Goal: Transaction & Acquisition: Purchase product/service

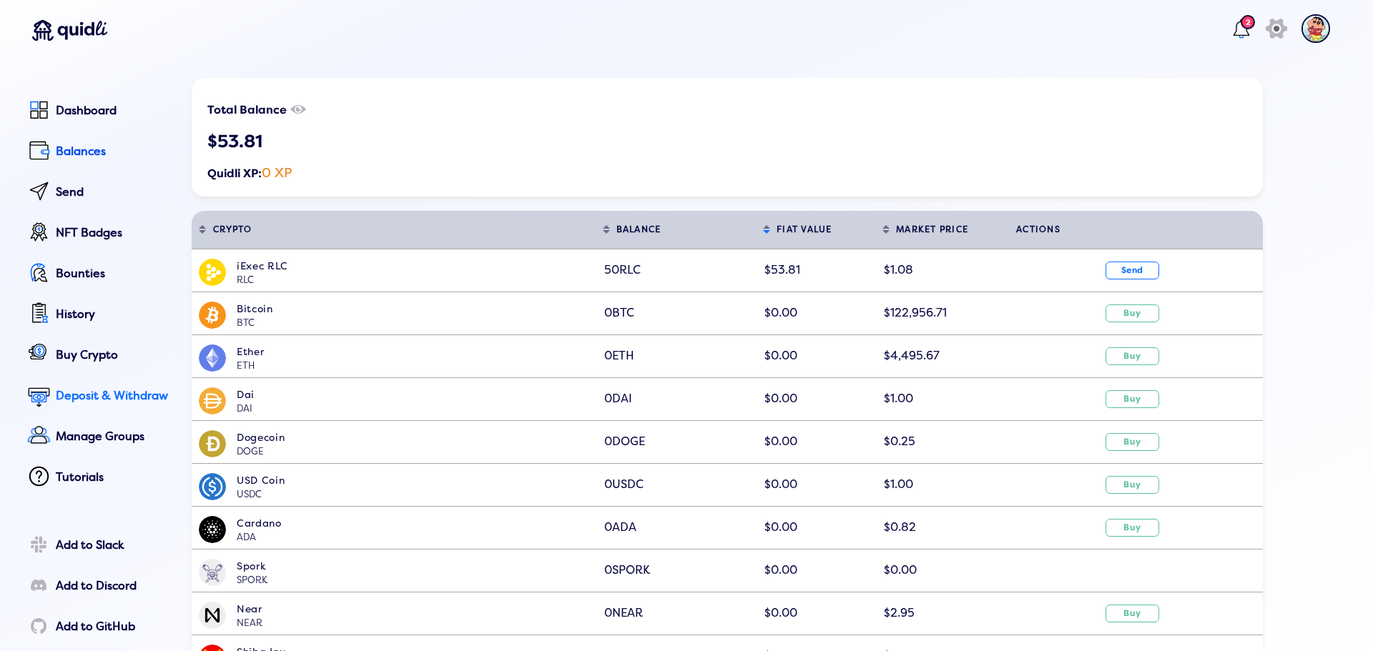
click at [61, 400] on div "Deposit & Withdraw" at bounding box center [114, 396] width 116 height 13
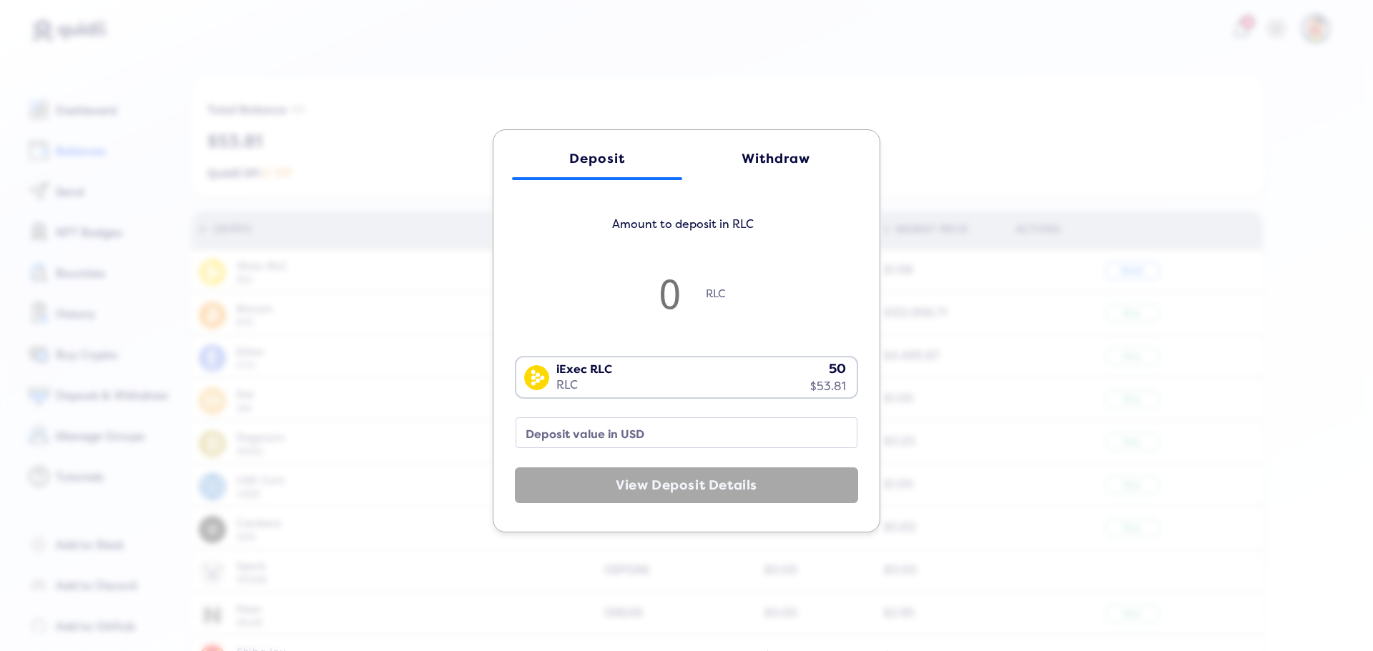
click at [751, 161] on div "Withdraw" at bounding box center [776, 159] width 142 height 15
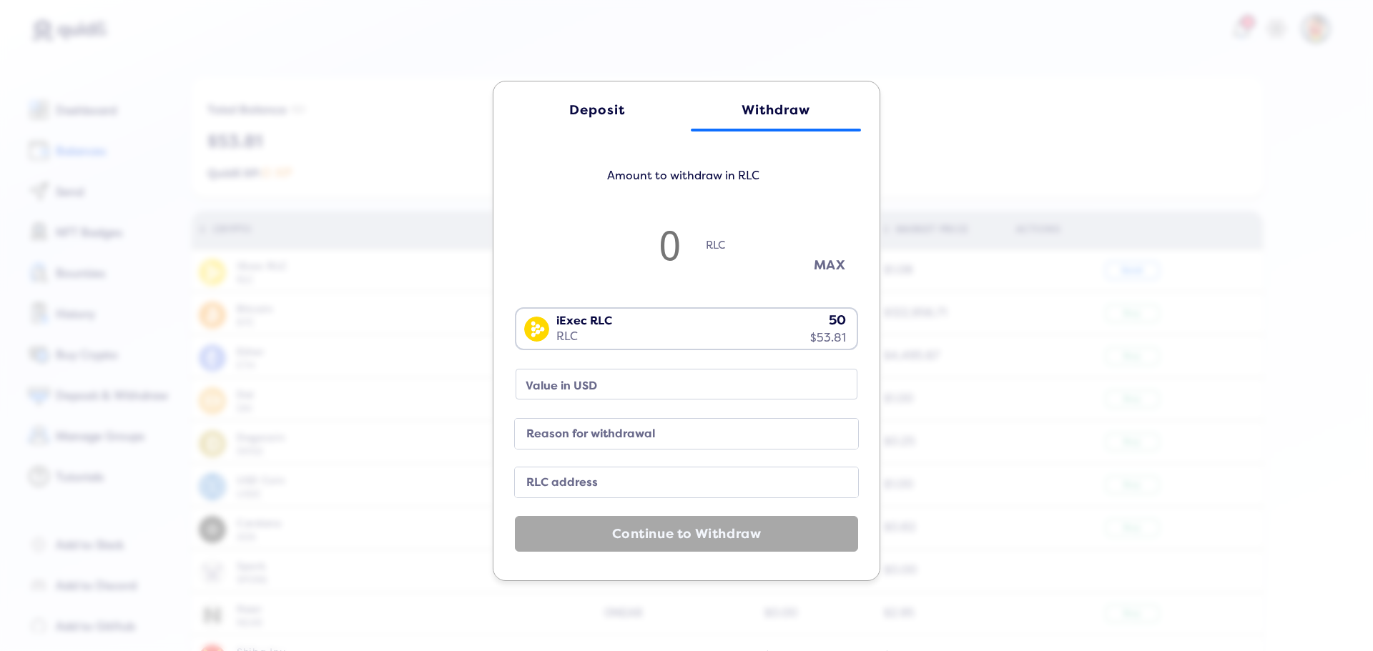
click at [819, 262] on button "MAX" at bounding box center [829, 266] width 71 height 24
type input "49.95"
type input "53.75"
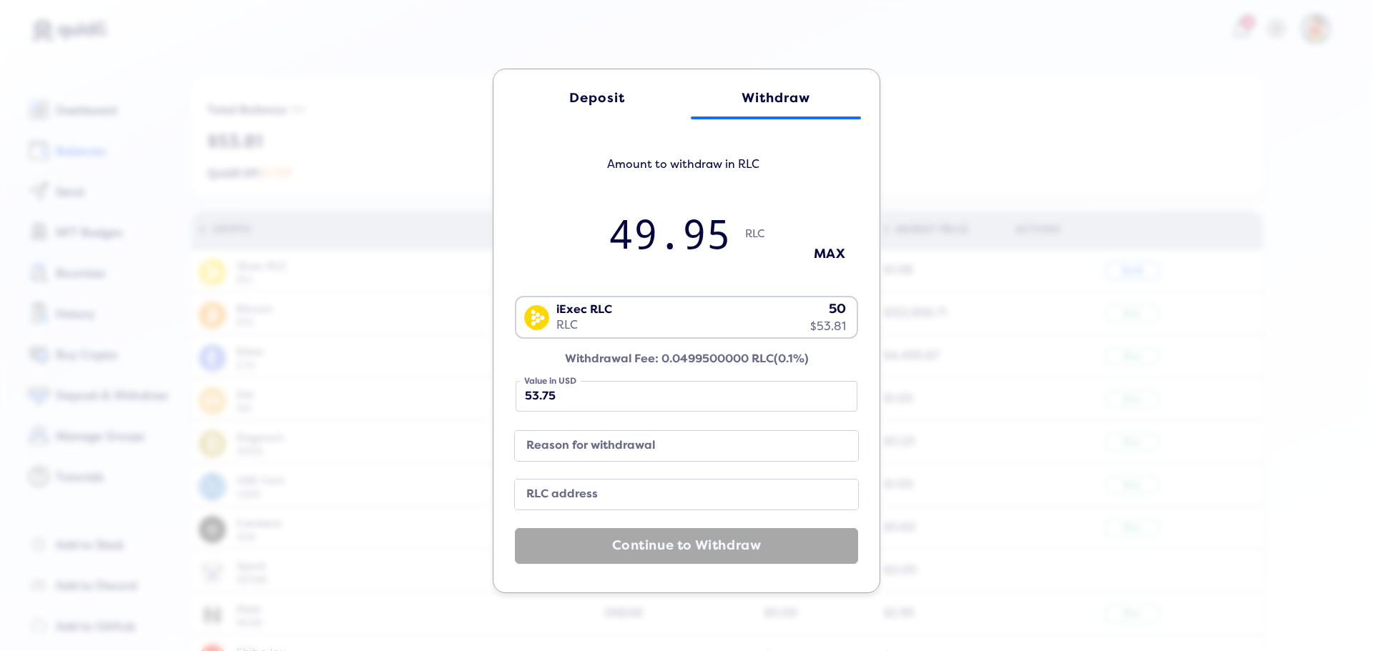
type input "49.9458459861075"
click at [577, 496] on label "RLC address" at bounding box center [674, 494] width 309 height 19
click at [577, 496] on input "RLC address" at bounding box center [686, 494] width 343 height 30
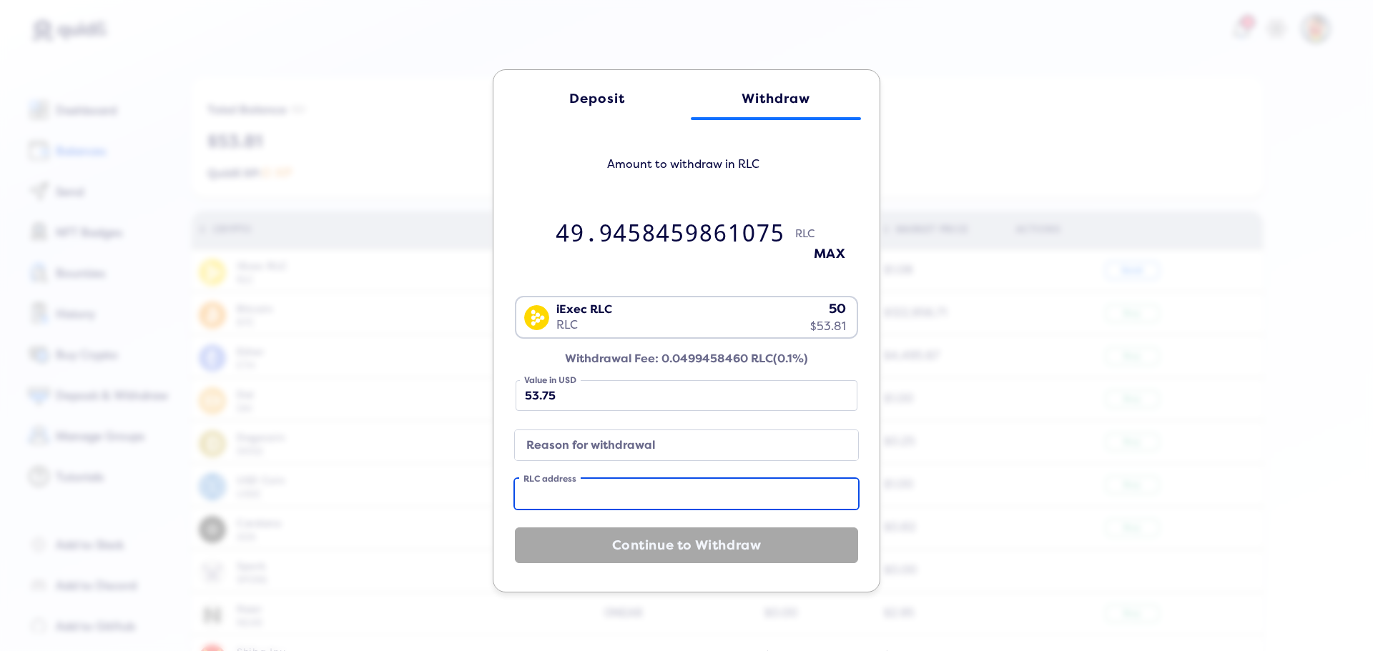
paste input "0xDaE4c97409c4A35F3f903E7D2afBd1130d234124"
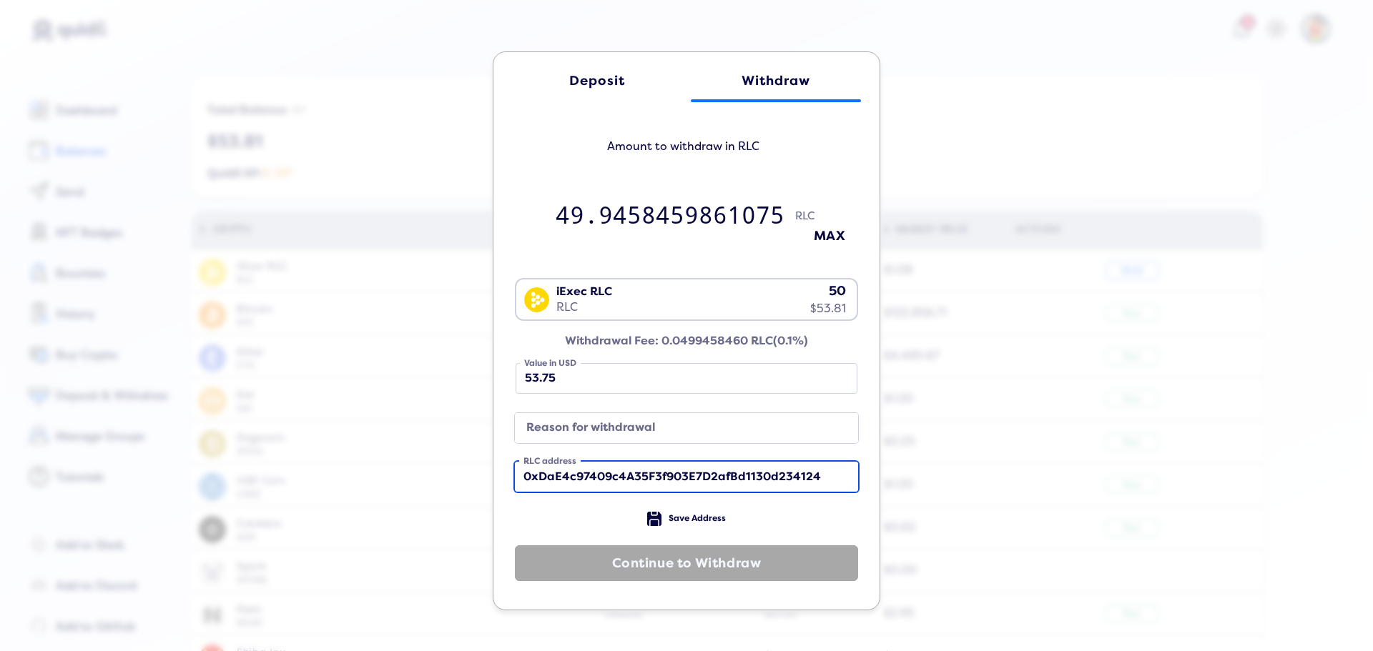
type input "0xDaE4c97409c4A35F3f903E7D2afBd1130d234124"
click at [737, 419] on label "Reason for withdrawal" at bounding box center [674, 428] width 309 height 19
click at [737, 419] on input "Reason for withdrawal" at bounding box center [686, 428] width 343 height 30
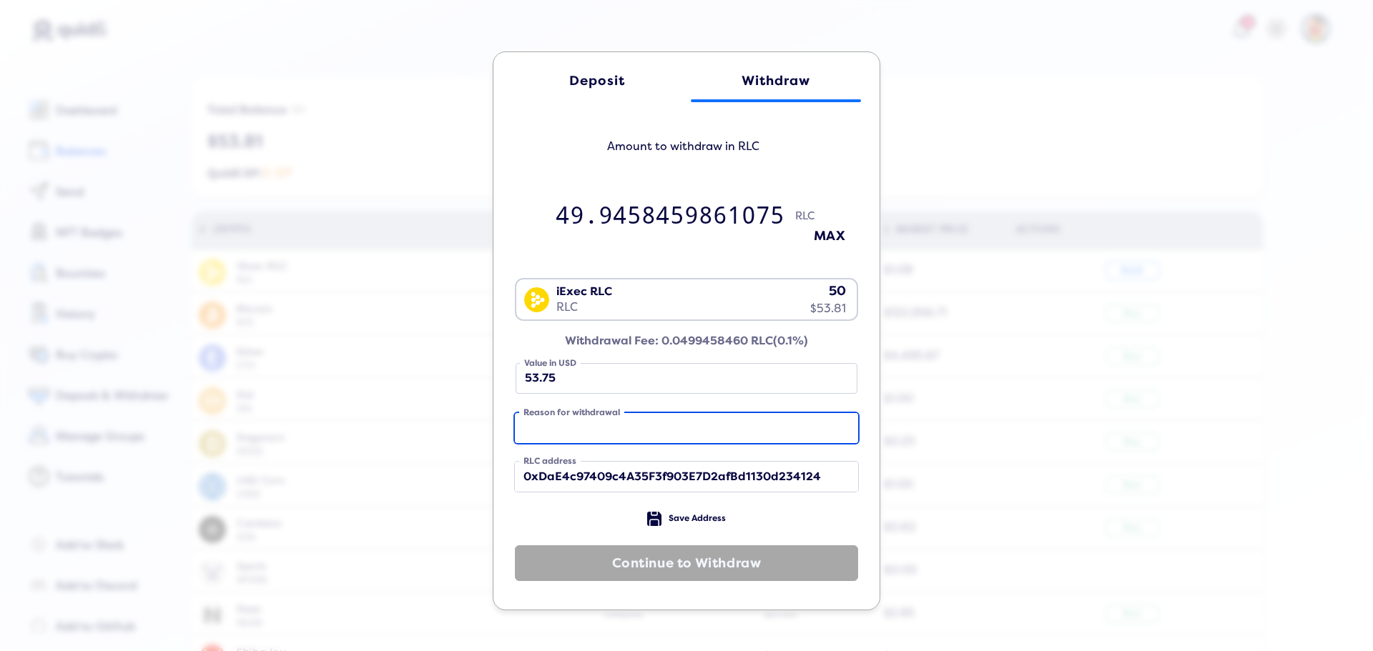
paste input "Withdraw"
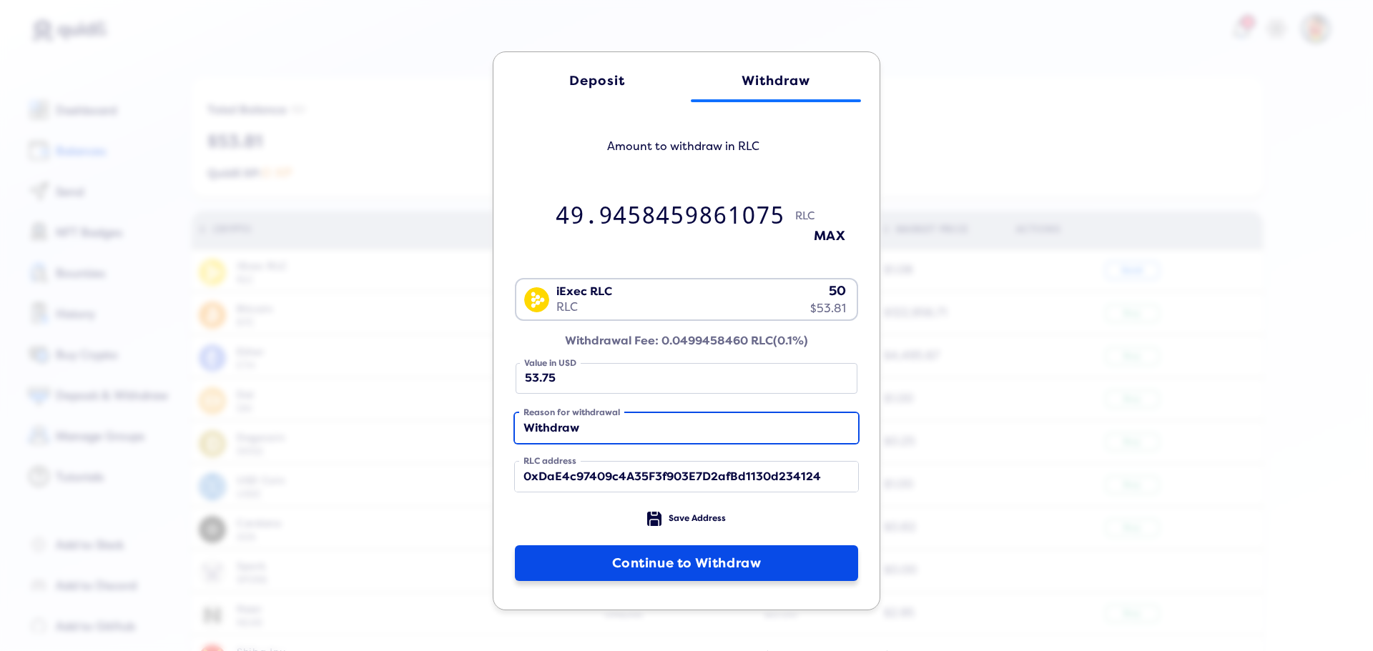
type input "Withdraw"
click at [706, 575] on button "Continue to Withdraw" at bounding box center [686, 563] width 343 height 36
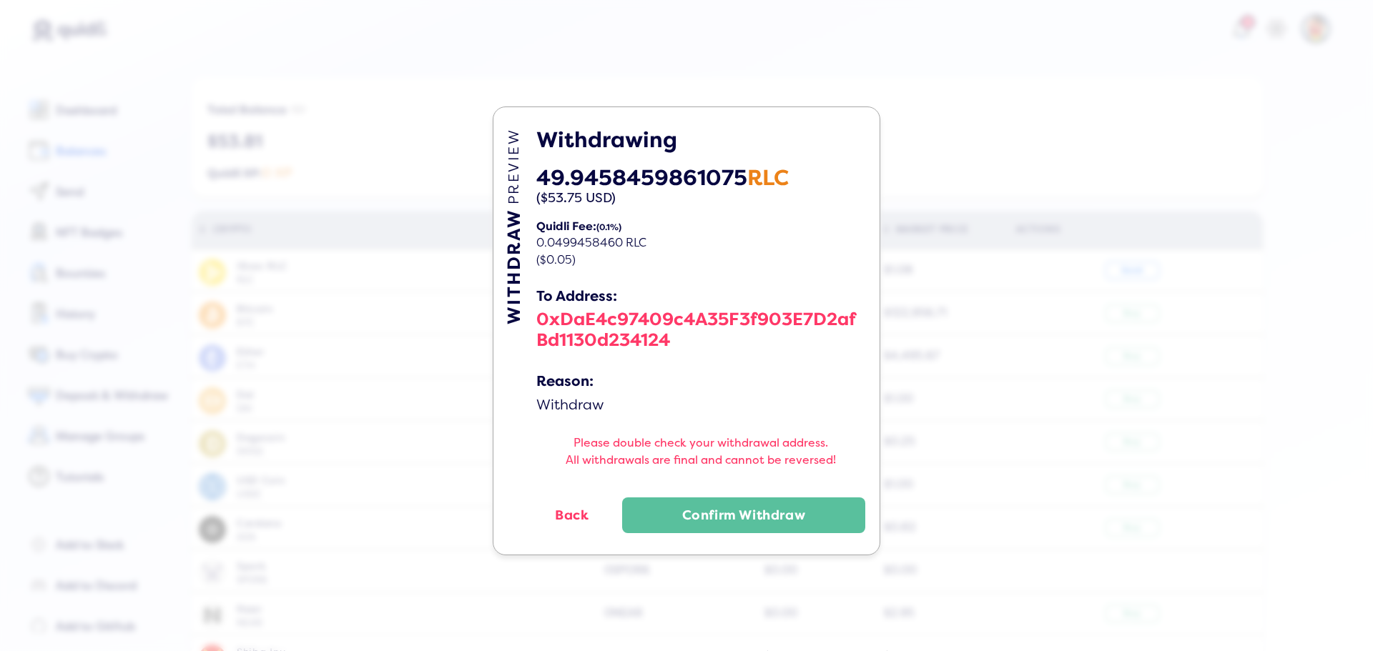
drag, startPoint x: 743, startPoint y: 515, endPoint x: 754, endPoint y: 508, distance: 12.9
click at [743, 515] on button "Confirm Withdraw" at bounding box center [743, 516] width 243 height 36
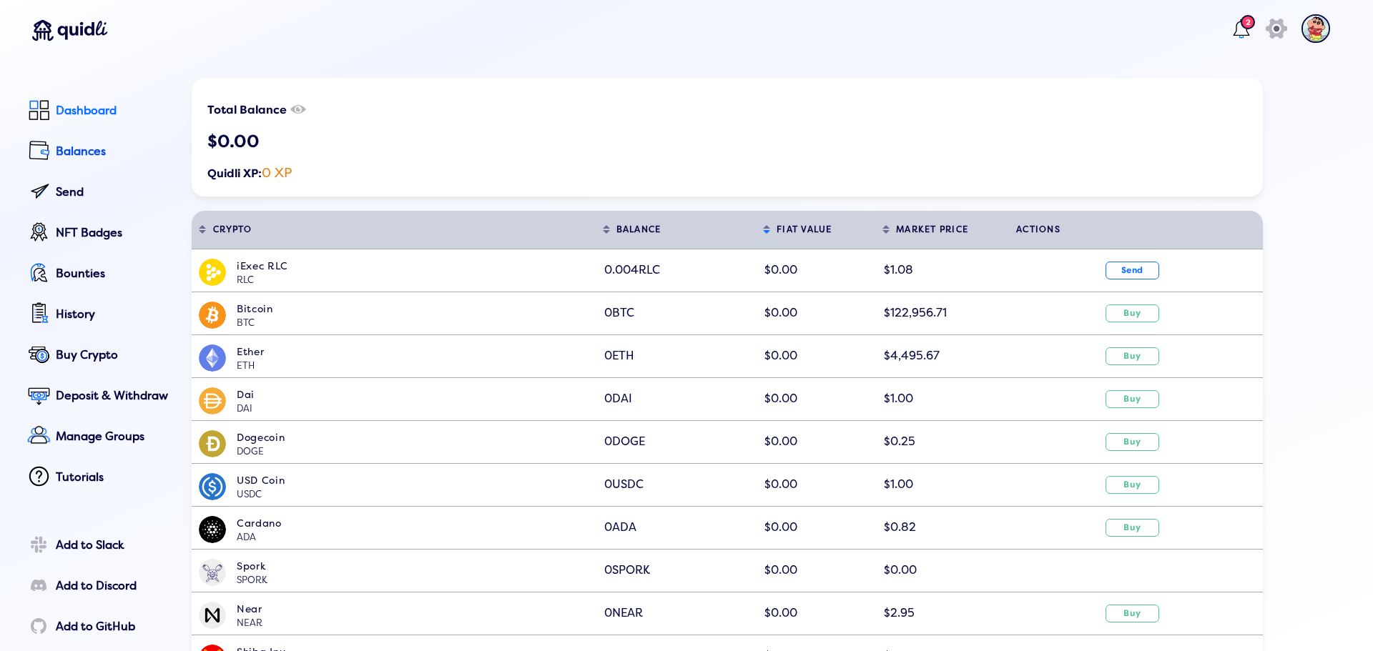
click at [92, 114] on div "Dashboard" at bounding box center [114, 110] width 116 height 13
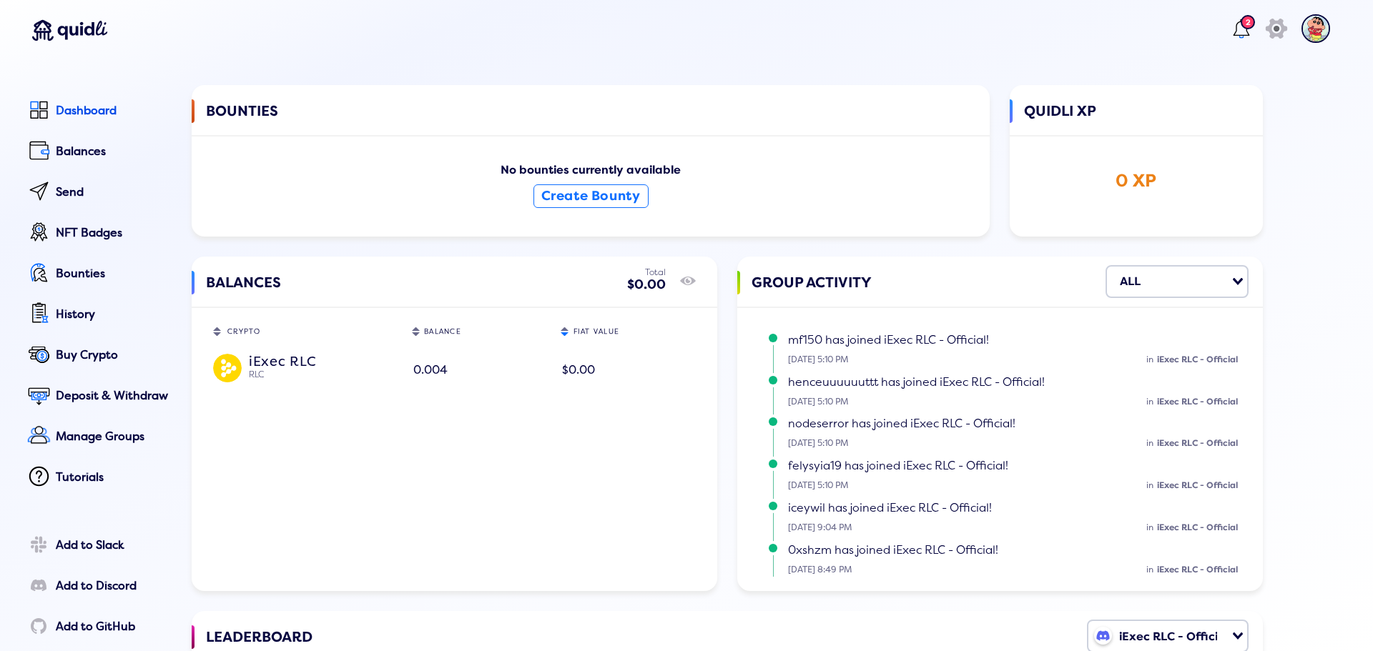
click at [450, 376] on td "0.004" at bounding box center [479, 371] width 149 height 42
click at [104, 390] on div "Deposit & Withdraw" at bounding box center [114, 396] width 116 height 13
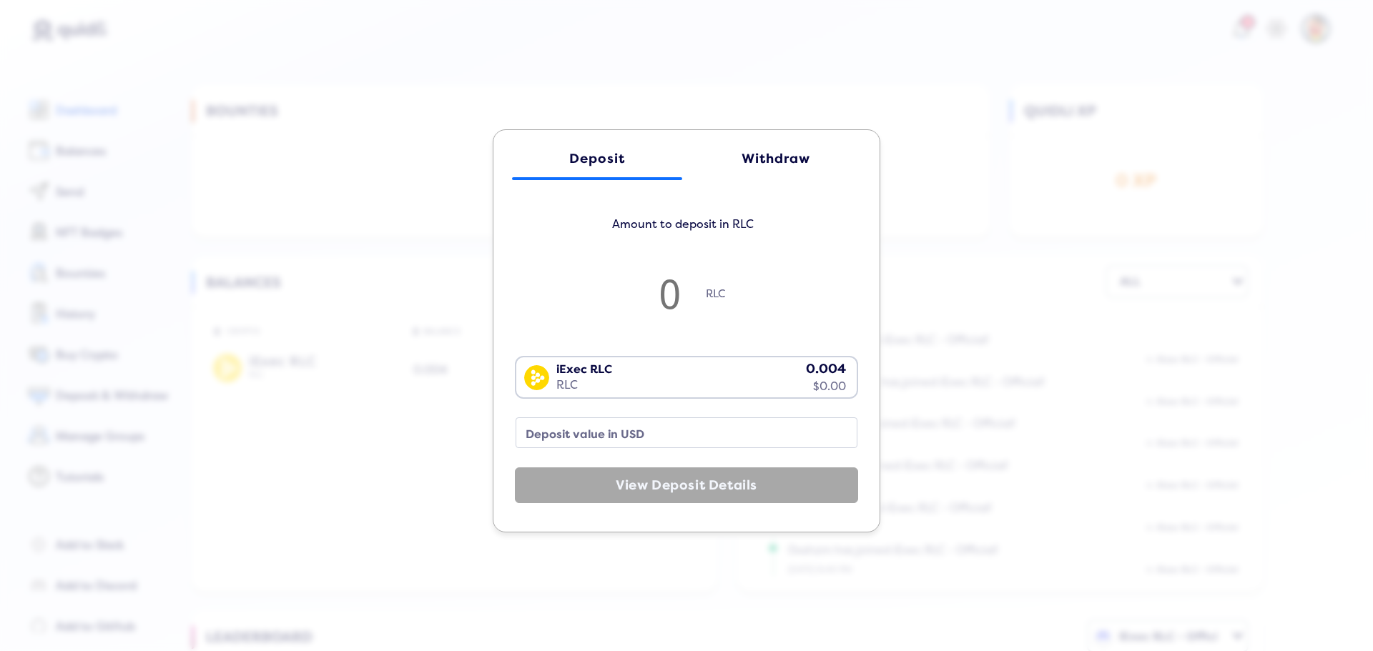
click at [760, 159] on div "Withdraw" at bounding box center [776, 159] width 142 height 15
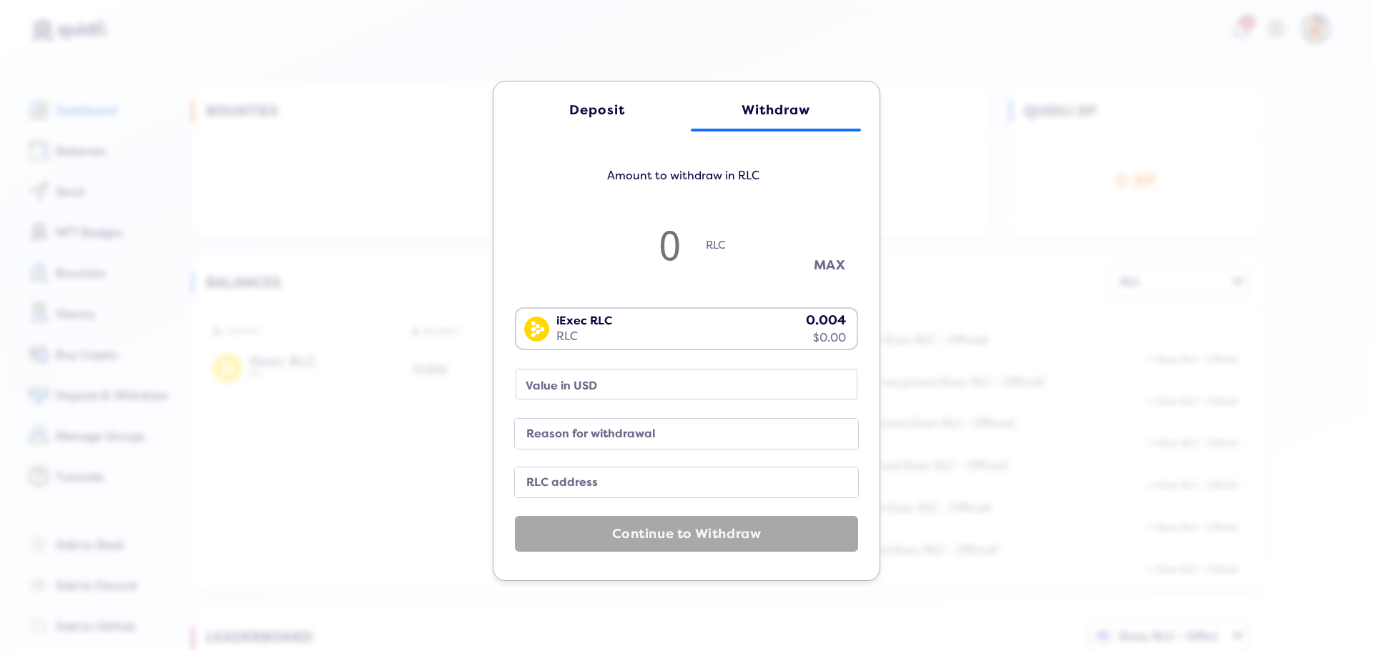
click at [812, 261] on button "MAX" at bounding box center [829, 266] width 71 height 24
type input "0.0042039597384861075"
type input "0"
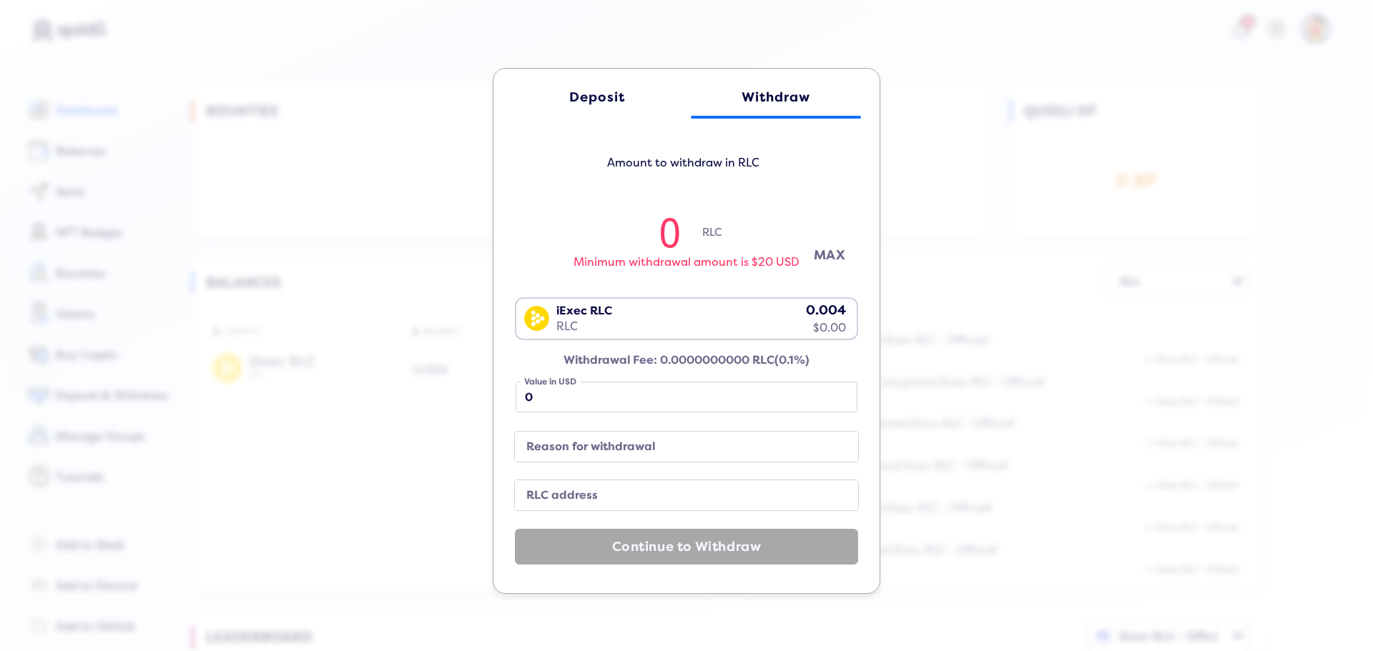
click at [816, 252] on button "MAX" at bounding box center [829, 256] width 71 height 24
type input "0.0042039597384861075"
click at [816, 252] on button "MAX" at bounding box center [829, 256] width 71 height 24
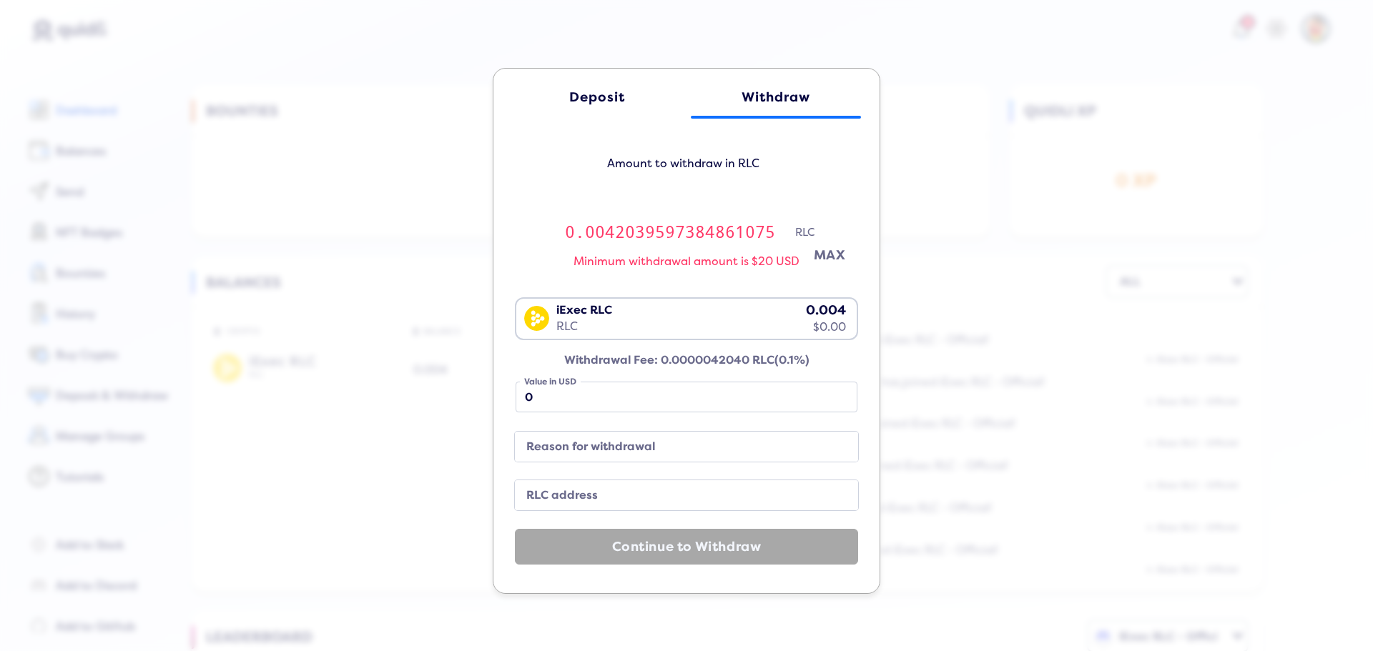
click at [816, 252] on button "MAX" at bounding box center [829, 256] width 71 height 24
click at [816, 253] on button "MAX" at bounding box center [829, 256] width 71 height 24
click at [817, 253] on button "MAX" at bounding box center [829, 256] width 71 height 24
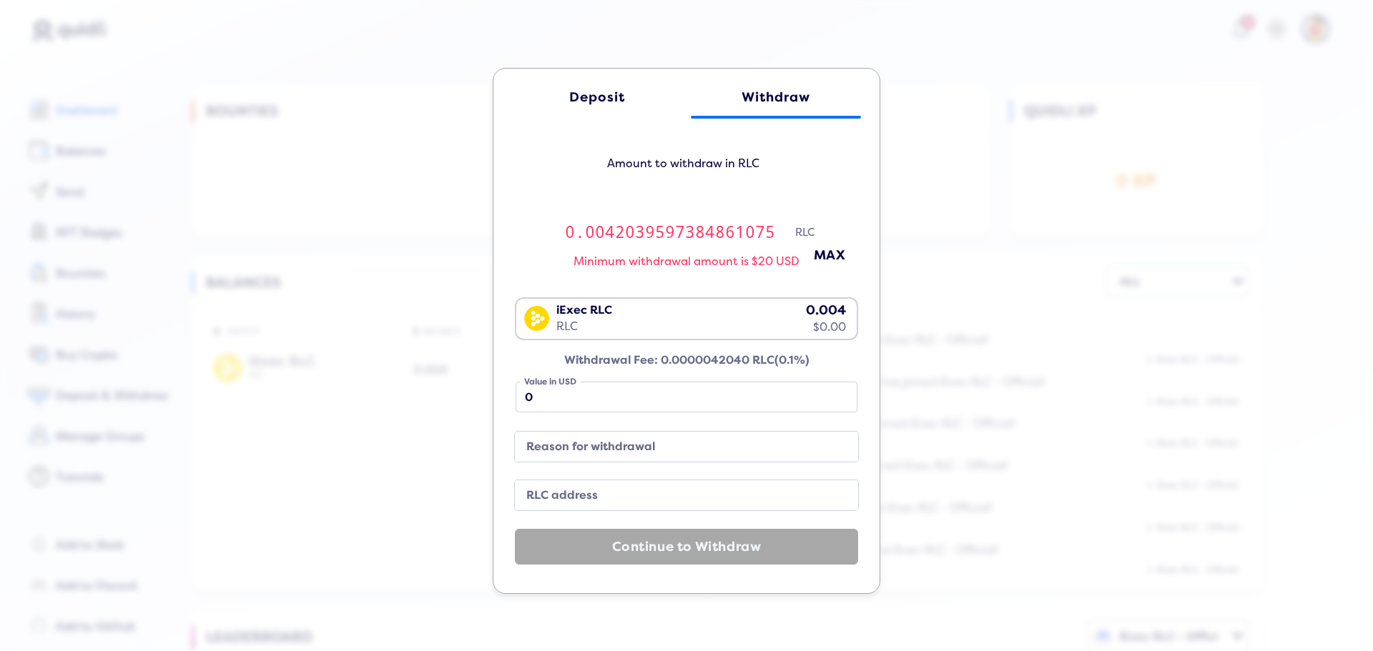
click at [725, 233] on input "0.0042039597384861075" at bounding box center [670, 231] width 250 height 47
click at [723, 225] on input "0.0042039597384861075" at bounding box center [670, 231] width 250 height 47
click at [731, 237] on input "0.0042039597384861075" at bounding box center [670, 231] width 250 height 47
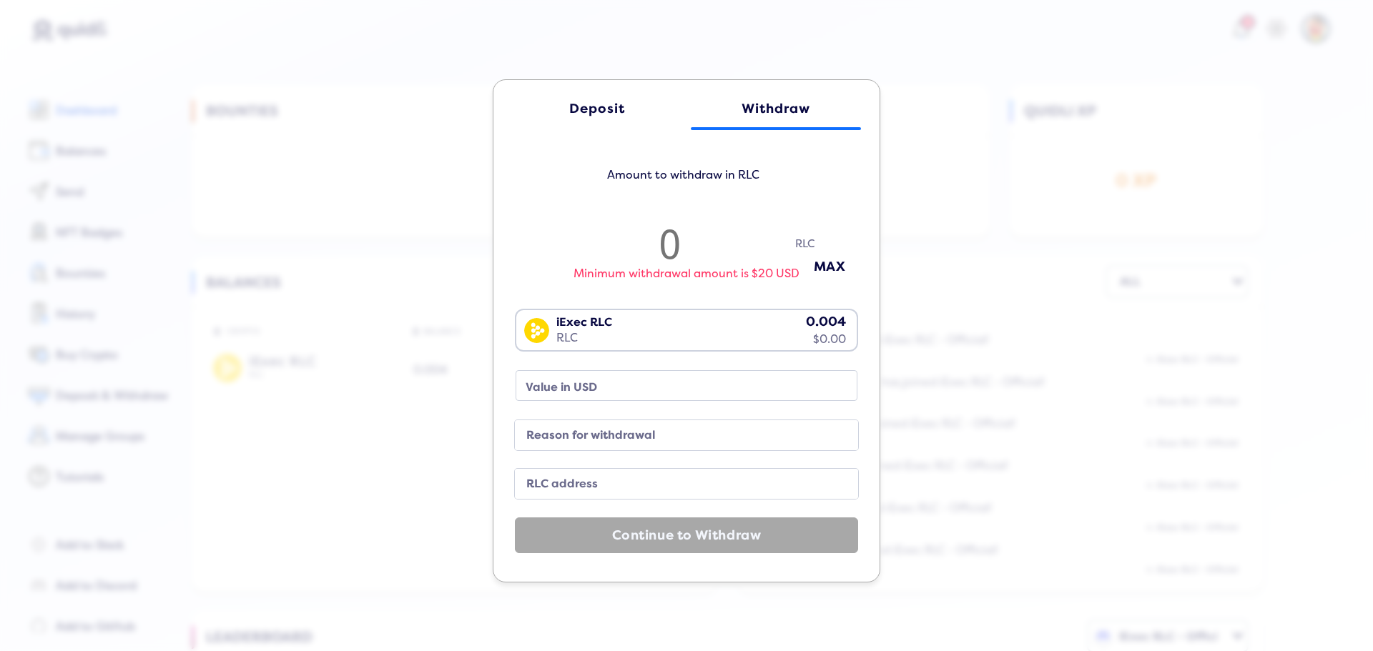
type input "1"
type input "1.07"
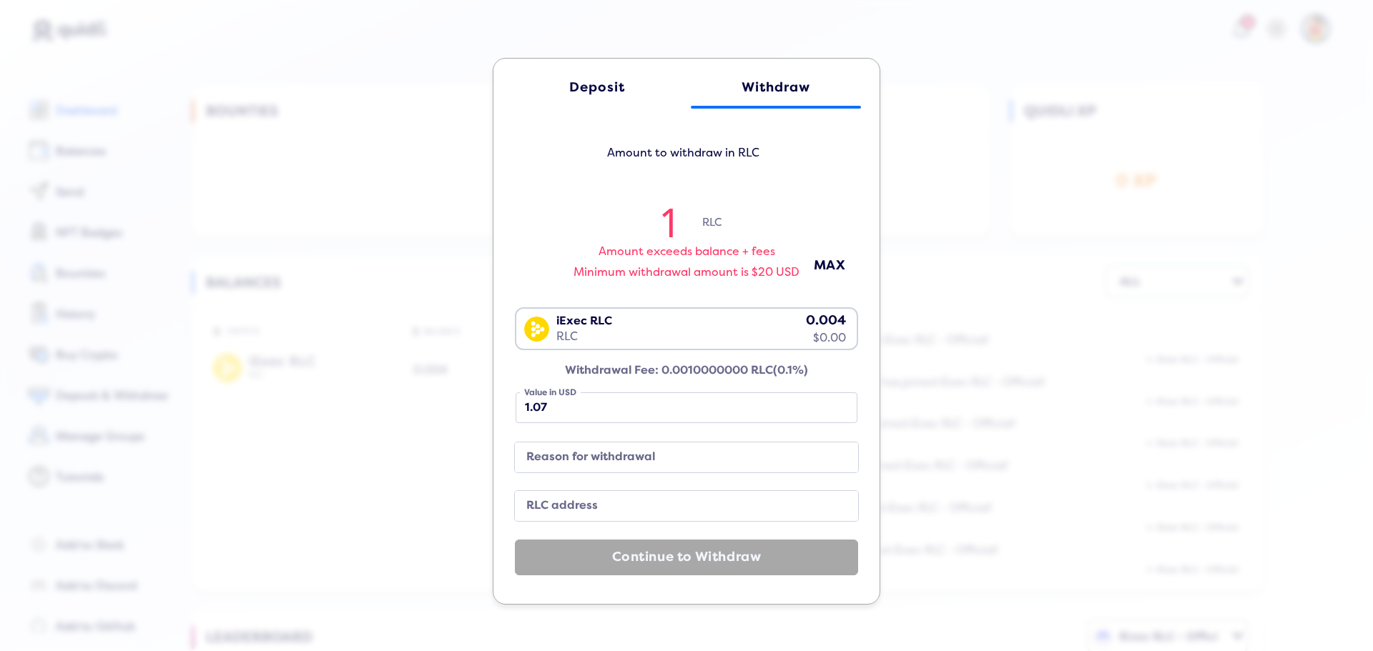
type input "11"
type input "11.83"
type input "1"
type input "1.07"
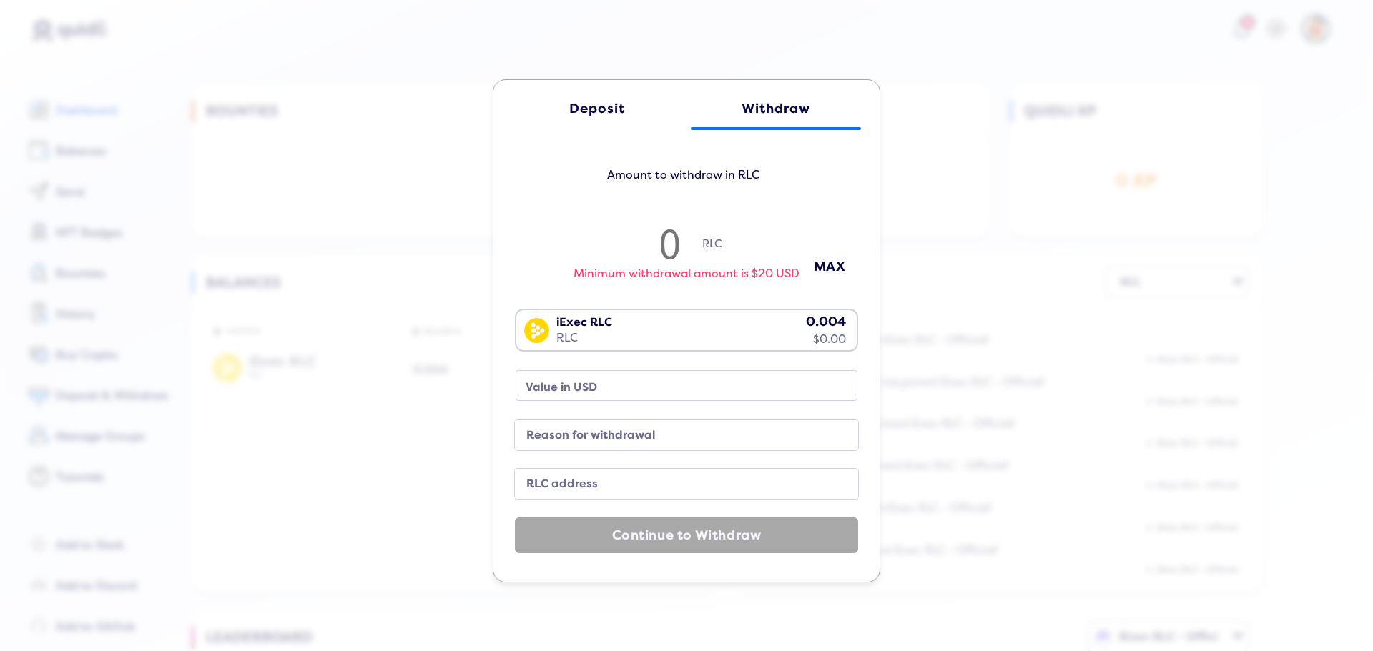
type input "5"
type input "5.38"
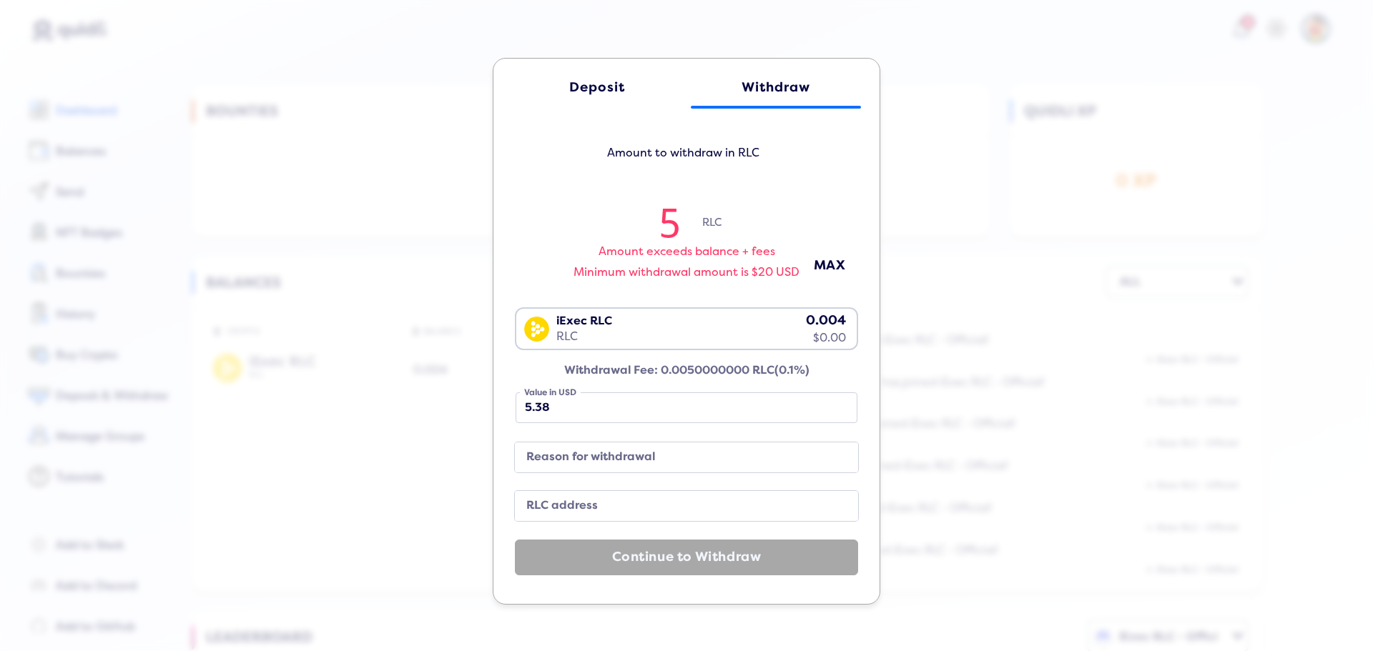
type input "50"
type input "53.8"
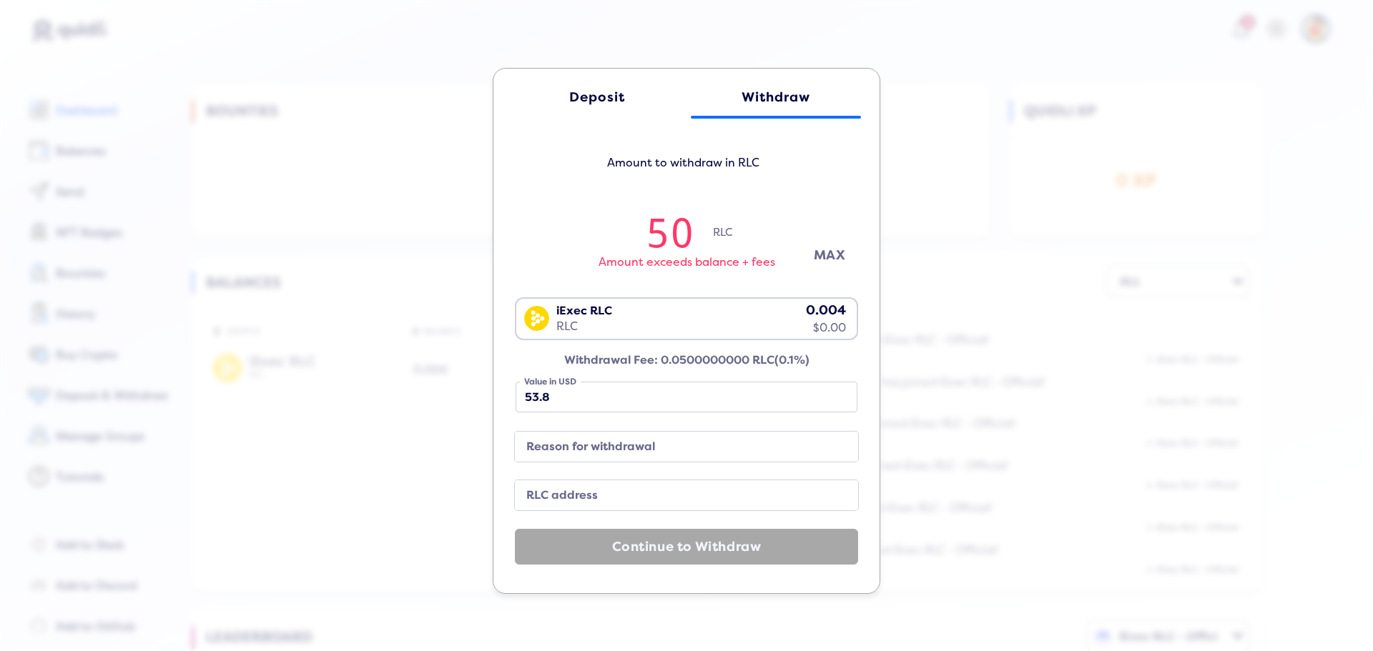
click at [814, 257] on button "MAX" at bounding box center [829, 256] width 71 height 24
type input "0.0042039597384861075"
type input "0"
click at [1057, 59] on div "Deposit Withdraw Amount to withdraw in RLC 0.0042039597384861075 RLC Minimum wi…" at bounding box center [686, 325] width 1373 height 651
